Goal: Navigation & Orientation: Go to known website

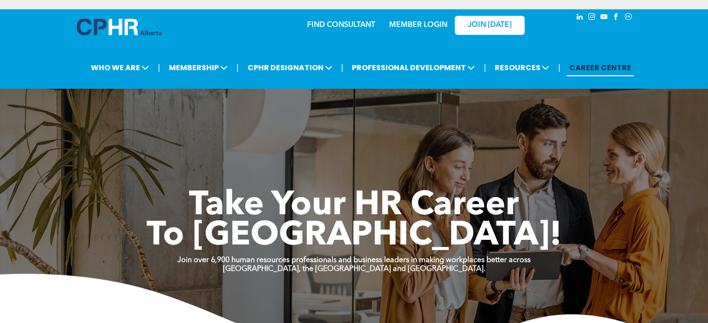
click at [428, 21] on link "MEMBER LOGIN" at bounding box center [418, 24] width 58 height 7
click at [442, 16] on div "JOIN [DATE]" at bounding box center [484, 24] width 86 height 29
click at [427, 21] on link "MEMBER LOGIN" at bounding box center [418, 24] width 58 height 7
click at [437, 21] on link "MEMBER LOGIN" at bounding box center [418, 24] width 58 height 7
click at [434, 21] on link "MEMBER LOGIN" at bounding box center [418, 24] width 58 height 7
